Goal: Information Seeking & Learning: Learn about a topic

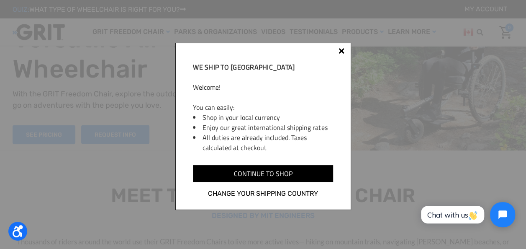
click at [344, 52] on div at bounding box center [341, 52] width 7 height 7
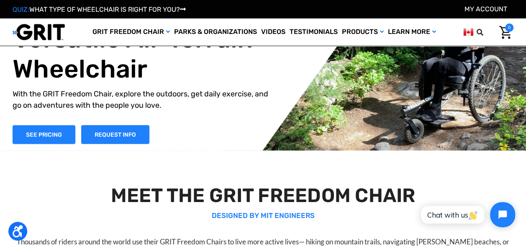
click at [415, 126] on div "The World's Most Versatile All-Terrain Wheelchair With the GRIT Freedom Chair, …" at bounding box center [270, 68] width 514 height 150
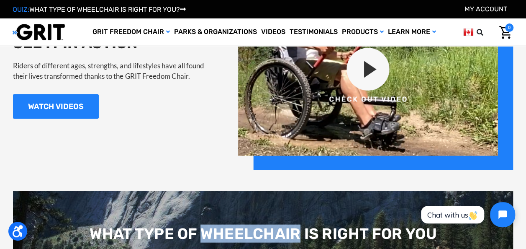
scroll to position [835, 0]
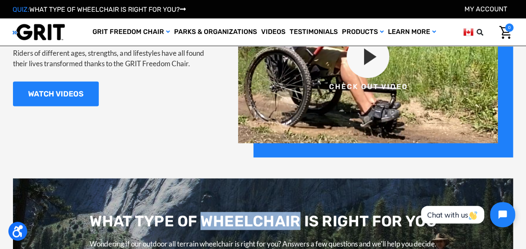
click at [233, 194] on div "WHAT TYPE OF WHEELCHAIR IS RIGHT FOR YOU Wondering if our outdoor all terrain w…" at bounding box center [263, 249] width 500 height 143
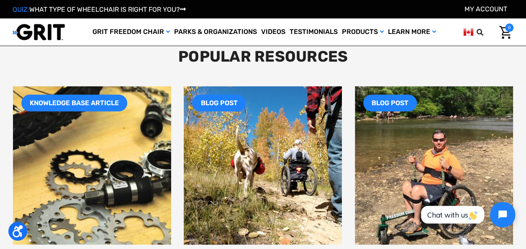
scroll to position [1130, 0]
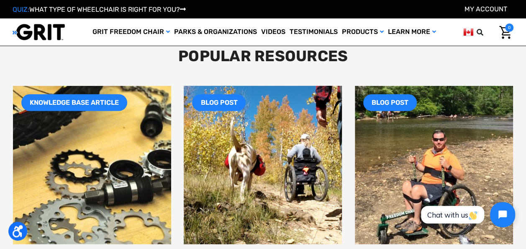
click at [244, 221] on img at bounding box center [263, 165] width 190 height 190
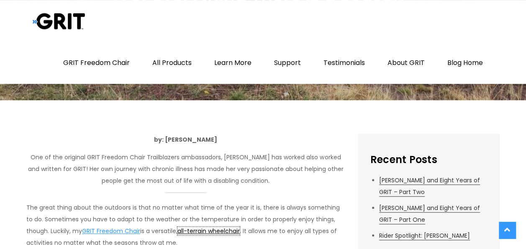
click at [231, 230] on link "all-terrain wheelchair" at bounding box center [208, 230] width 62 height 8
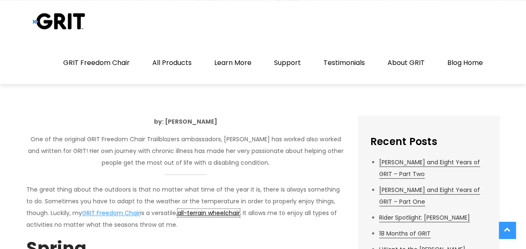
scroll to position [225, 0]
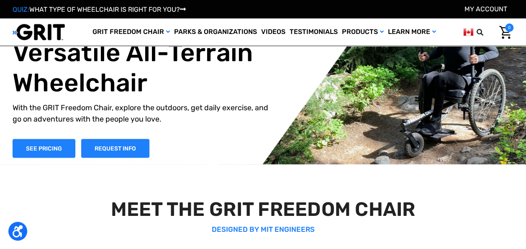
click at [231, 230] on p "DESIGNED BY MIT ENGINEERS" at bounding box center [263, 229] width 500 height 11
click at [235, 232] on p "DESIGNED BY MIT ENGINEERS" at bounding box center [263, 229] width 500 height 11
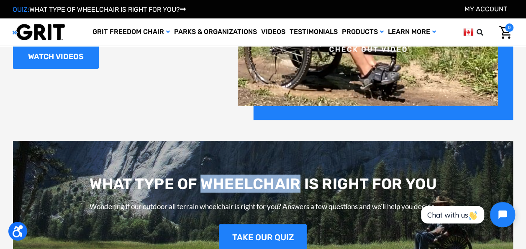
scroll to position [873, 0]
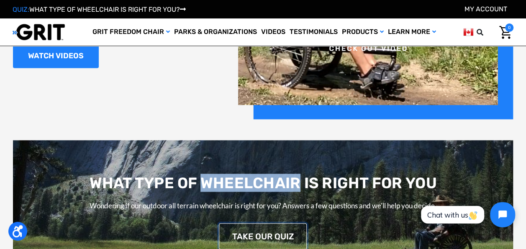
click at [219, 239] on link "TAKE OUR QUIZ" at bounding box center [263, 236] width 88 height 26
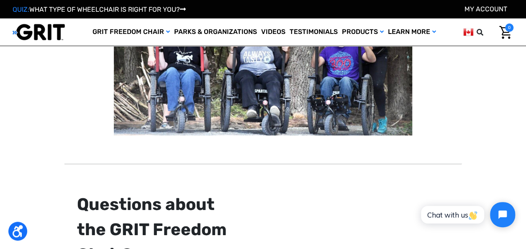
scroll to position [204, 0]
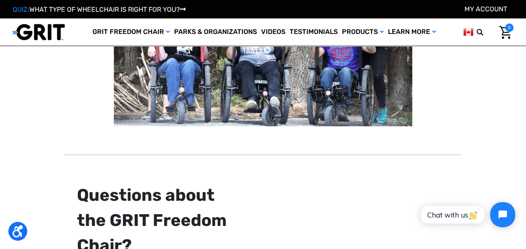
click at [160, 239] on div "Questions about the GRIT Freedom Chair?" at bounding box center [155, 219] width 157 height 75
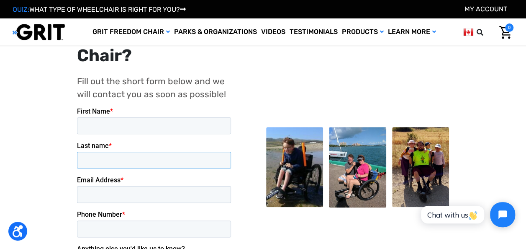
scroll to position [394, 0]
